Goal: Task Accomplishment & Management: Complete application form

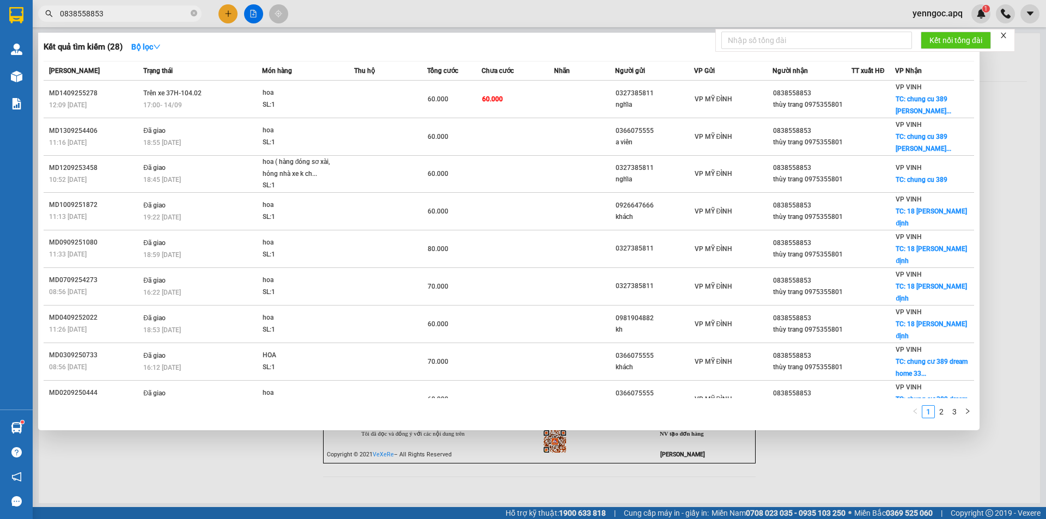
click at [137, 8] on input "0838558853" at bounding box center [124, 14] width 129 height 12
click at [134, 13] on input "0838558853" at bounding box center [124, 14] width 129 height 12
paste input "971846186"
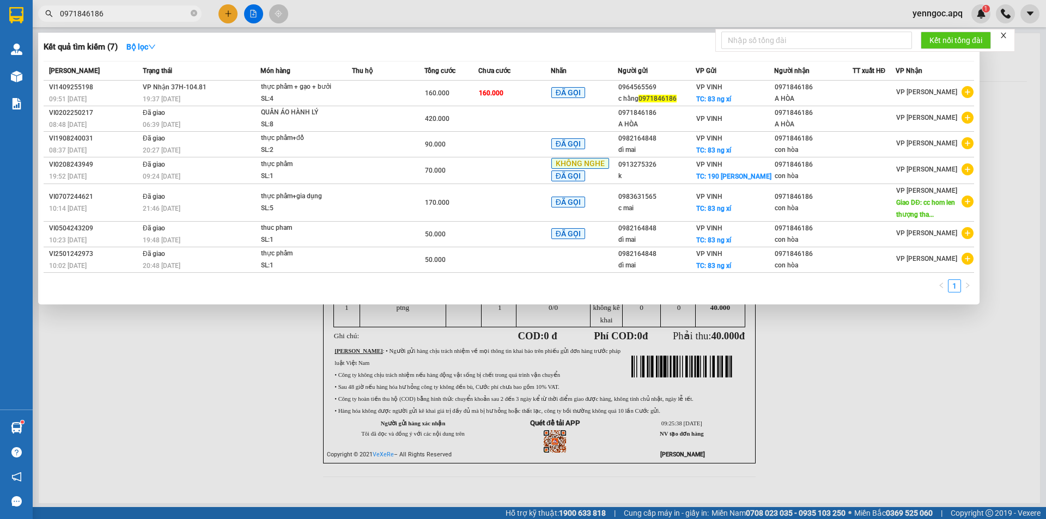
type input "0971846186"
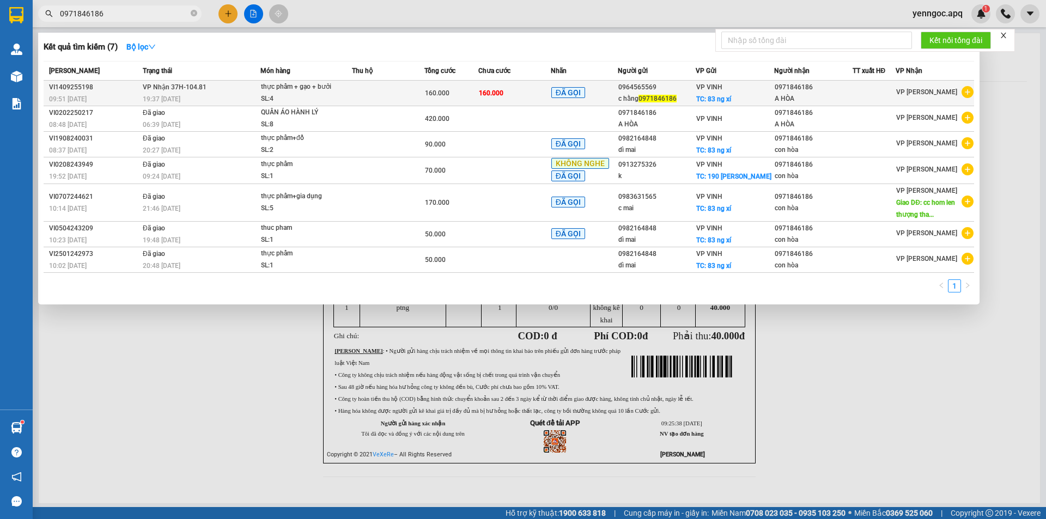
click at [833, 95] on div "A HÒA" at bounding box center [813, 98] width 77 height 11
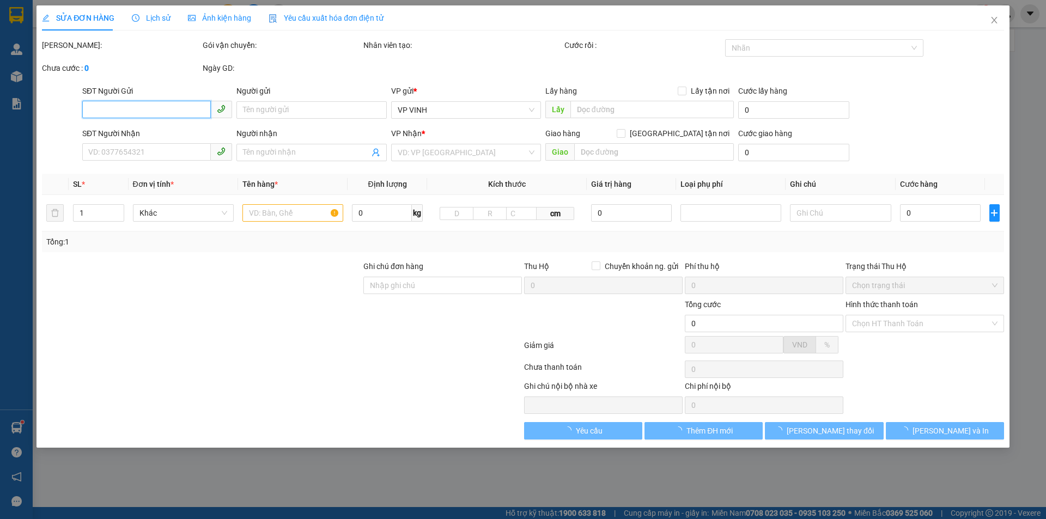
type input "0964565569"
type input "c hằng 0971846186"
checkbox input "true"
type input "83 ng xí"
type input "0971846186"
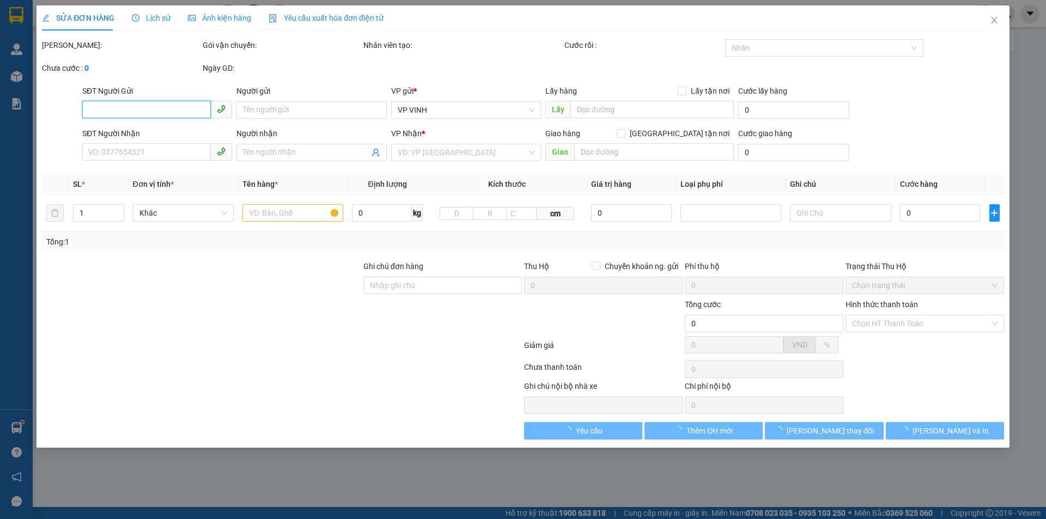
type input "A HÒA"
type input "160.000"
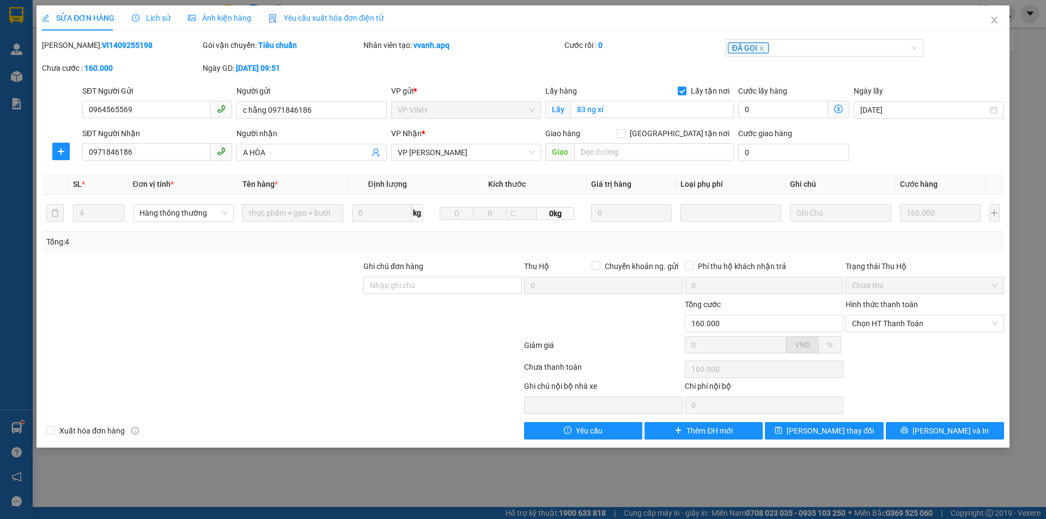
click at [155, 17] on span "Lịch sử" at bounding box center [151, 18] width 39 height 9
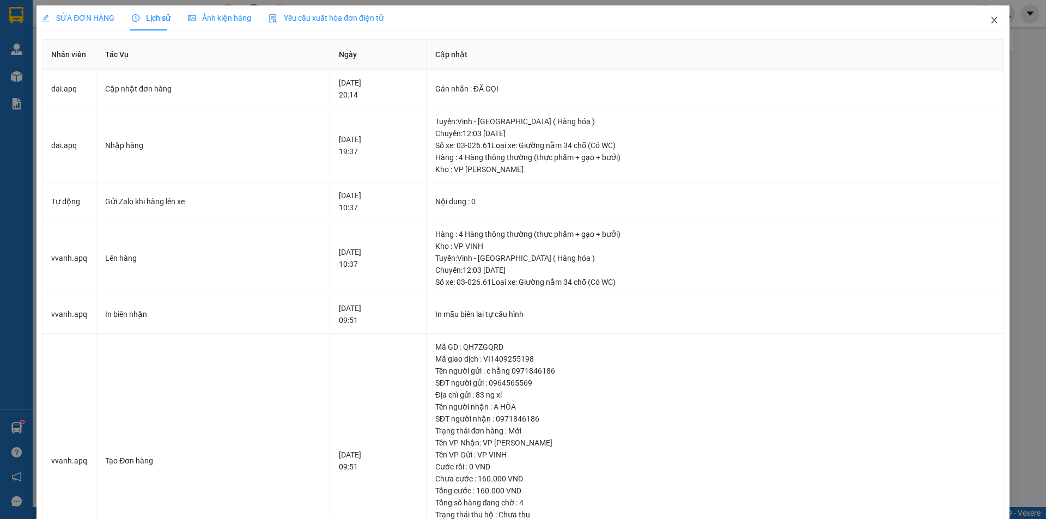
click at [987, 14] on span "Close" at bounding box center [994, 20] width 31 height 31
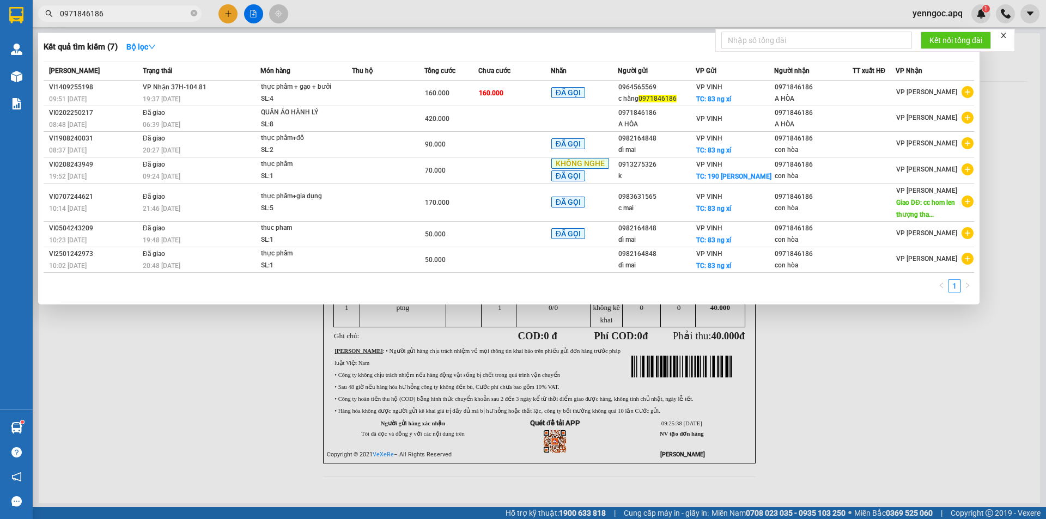
click at [173, 9] on input "0971846186" at bounding box center [124, 14] width 129 height 12
paste input "0838558853"
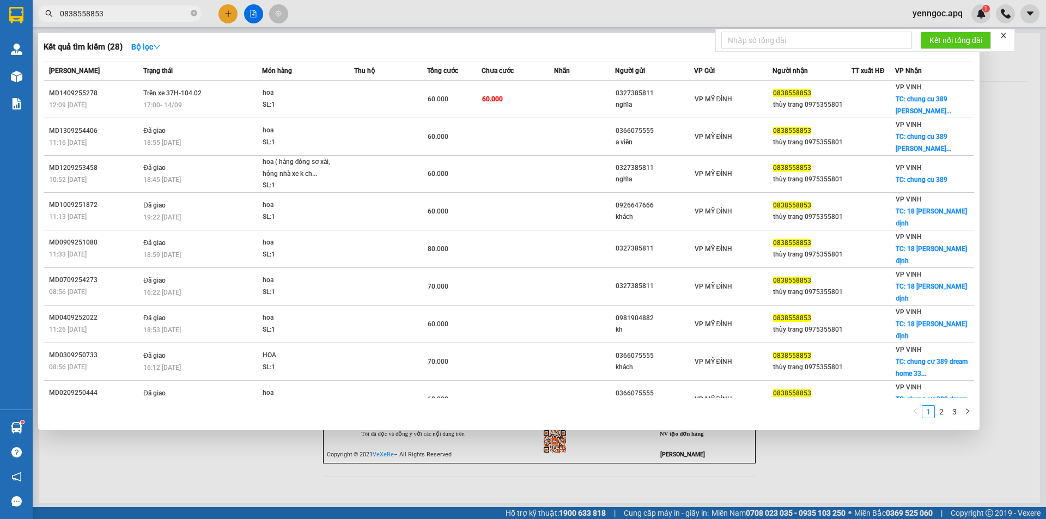
type input "0838558853"
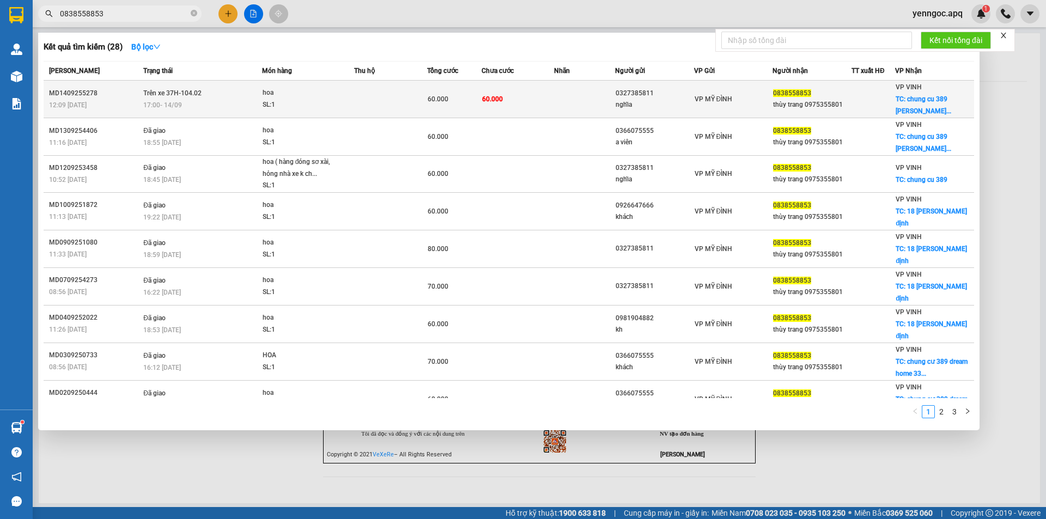
click at [156, 104] on span "17:00 [DATE]" at bounding box center [162, 105] width 39 height 8
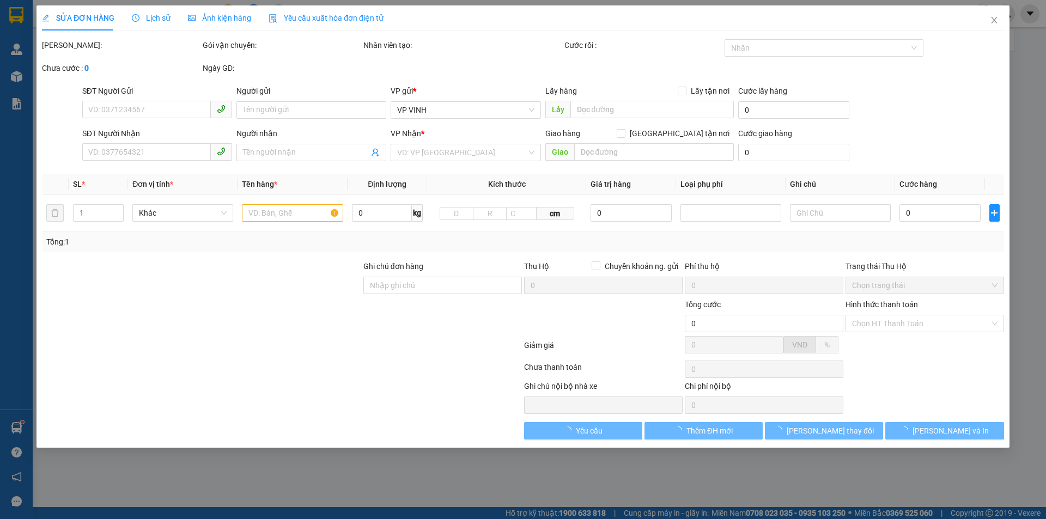
type input "0327385811"
type input "nghĩa"
type input "0838558853"
type input "thùy trang 0975355801"
checkbox input "true"
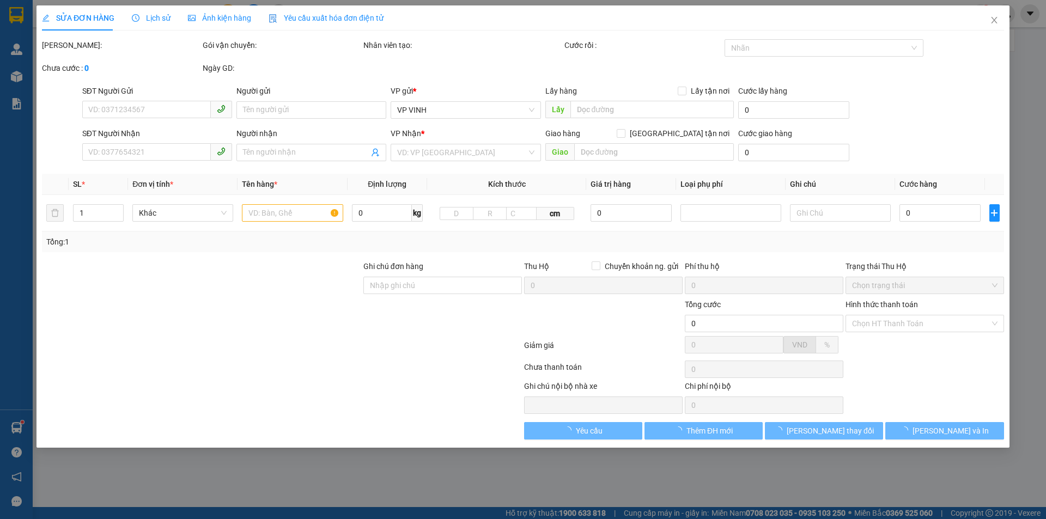
type input "chung cu 389 [PERSON_NAME]"
type input "60.000"
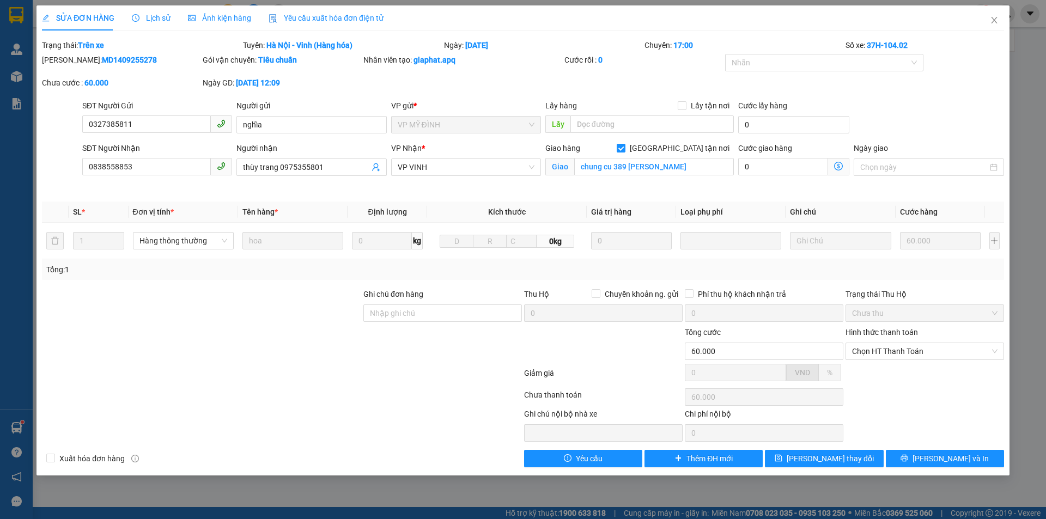
click at [155, 16] on span "Lịch sử" at bounding box center [151, 18] width 39 height 9
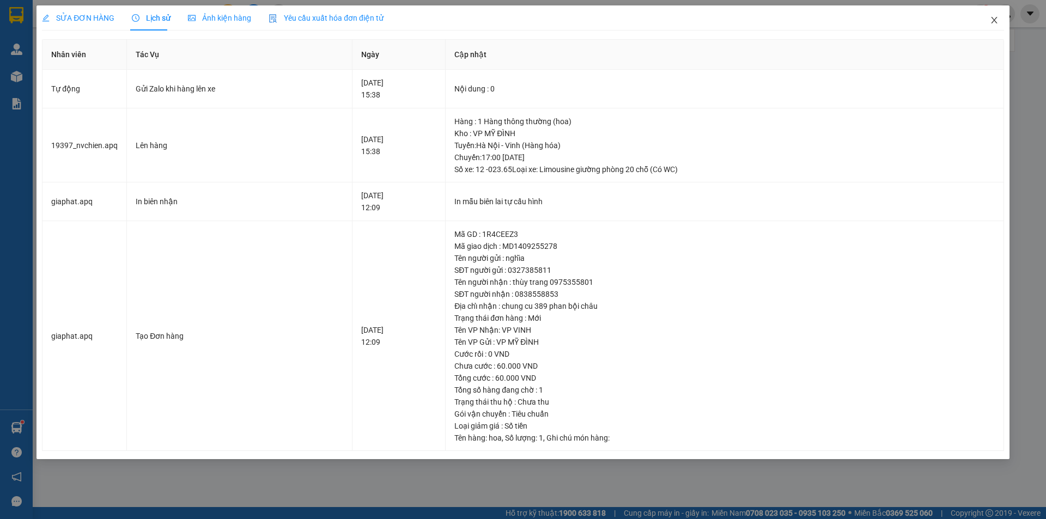
click at [993, 20] on icon "close" at bounding box center [994, 20] width 6 height 7
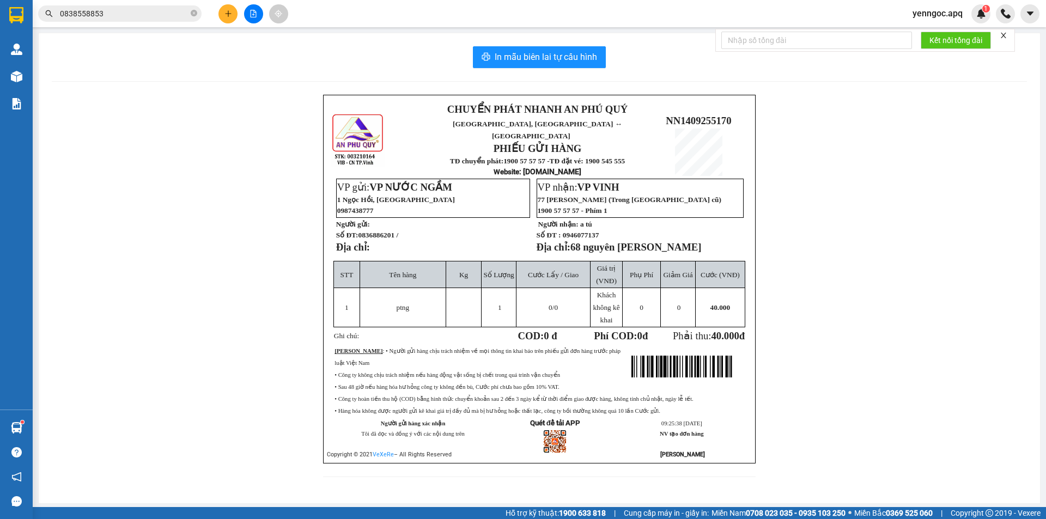
click at [106, 7] on span "0838558853" at bounding box center [119, 13] width 163 height 16
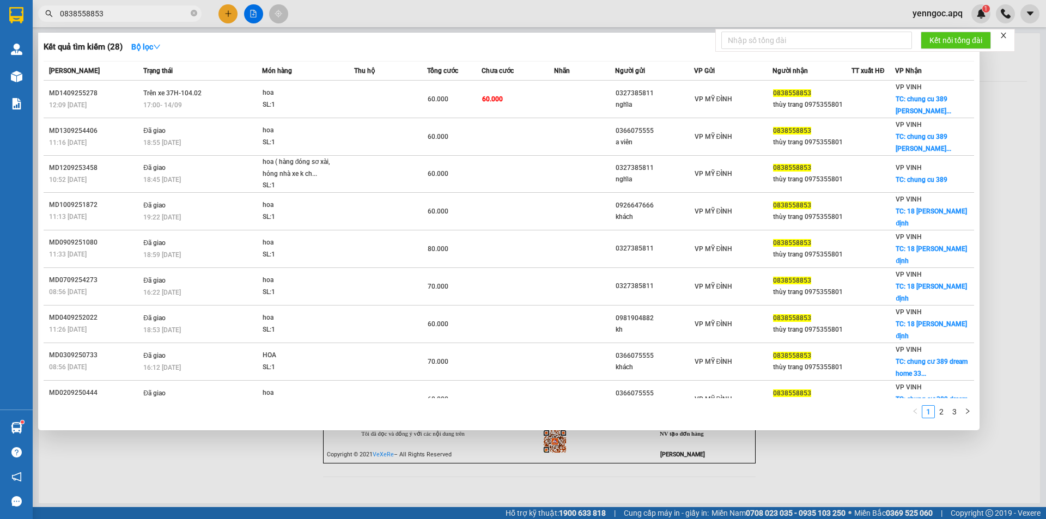
click at [105, 13] on input "0838558853" at bounding box center [124, 14] width 129 height 12
